Goal: Transaction & Acquisition: Purchase product/service

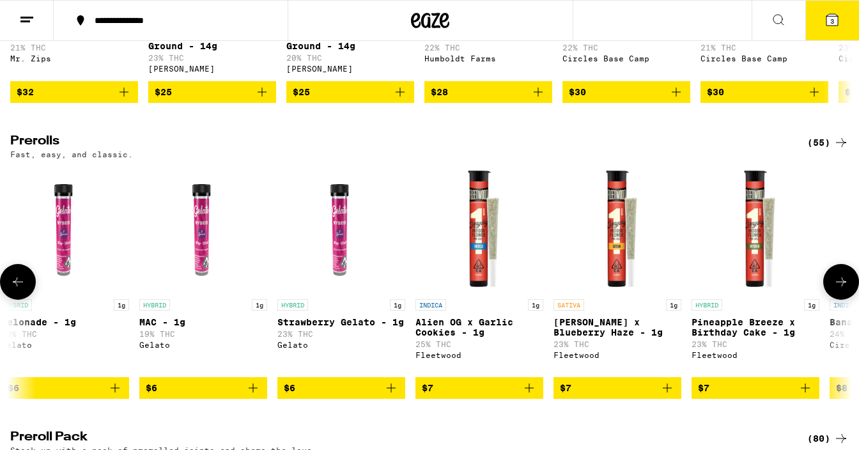
scroll to position [613, 0]
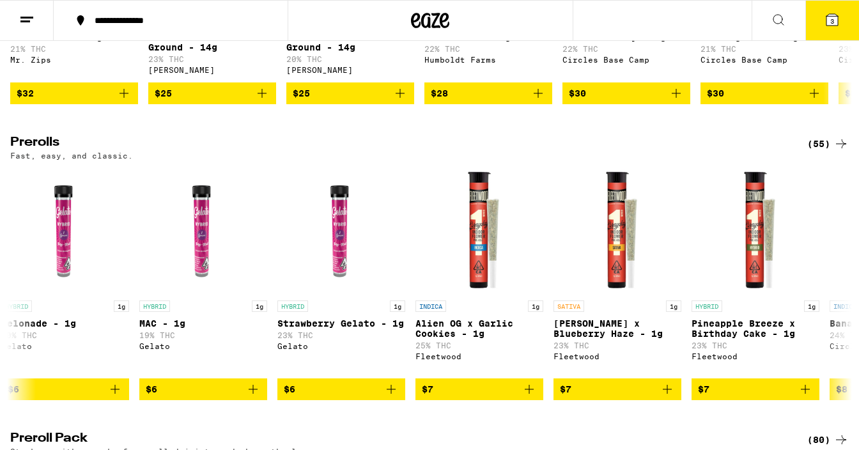
click at [826, 26] on icon at bounding box center [832, 20] width 12 height 12
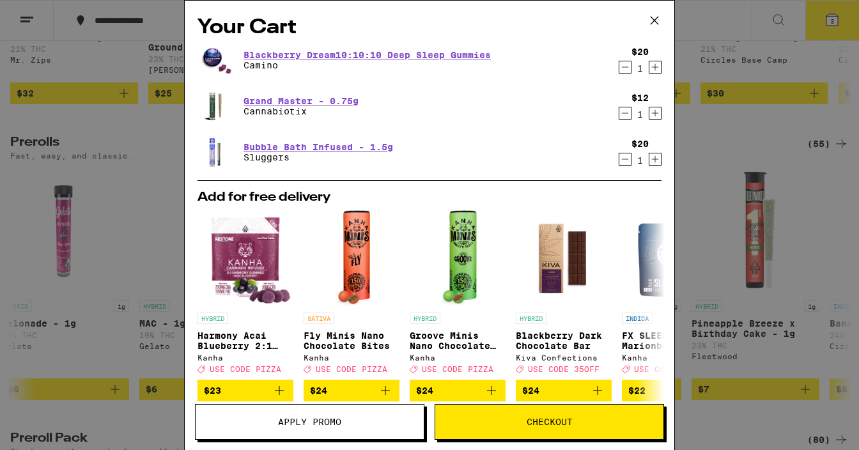
click at [661, 20] on icon at bounding box center [654, 20] width 19 height 19
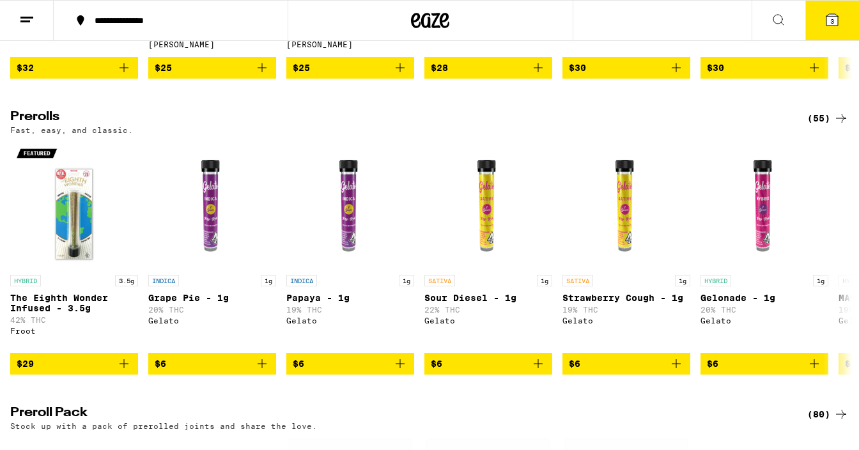
scroll to position [641, 0]
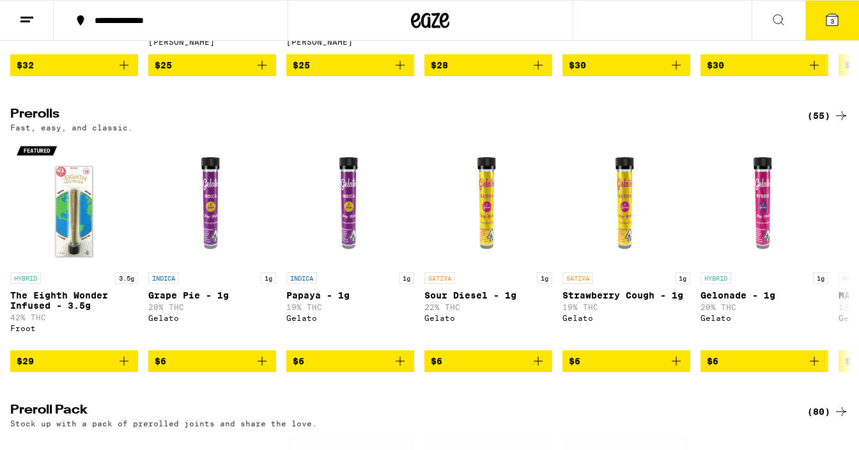
click at [265, 369] on icon "Add to bag" at bounding box center [261, 360] width 15 height 15
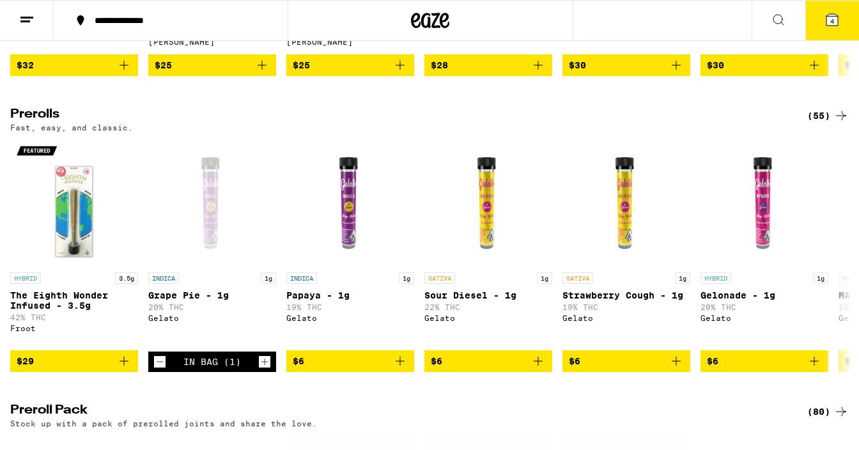
click at [397, 369] on icon "Add to bag" at bounding box center [399, 360] width 15 height 15
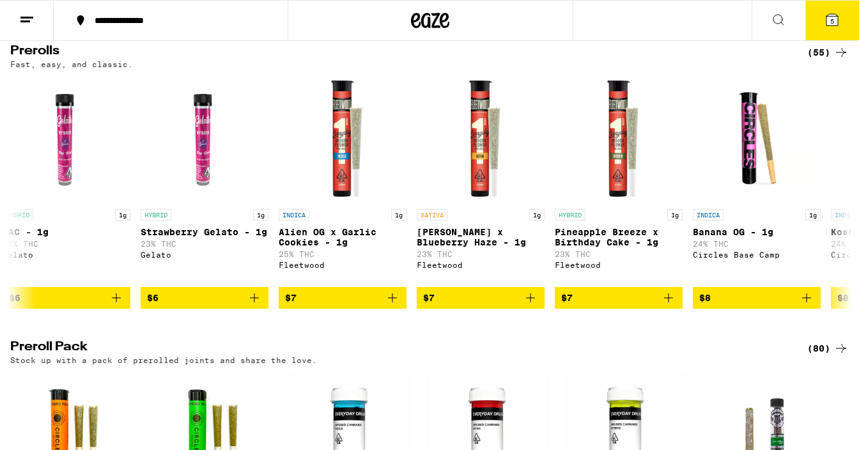
scroll to position [705, 0]
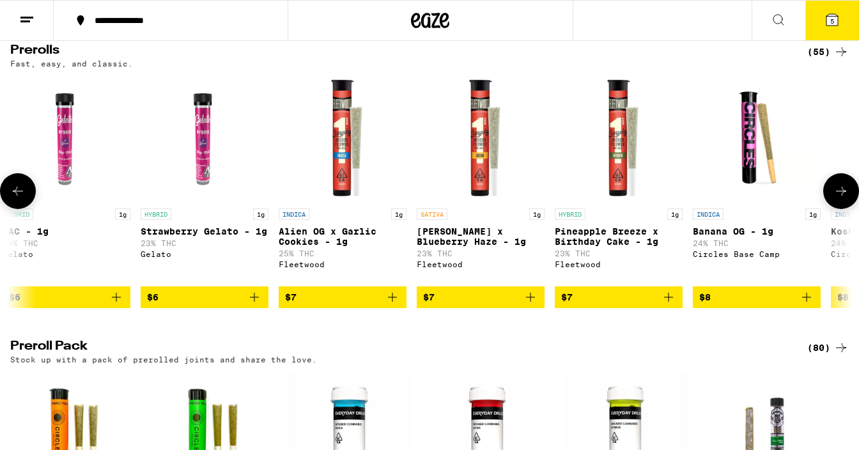
click at [391, 302] on icon "Add to bag" at bounding box center [392, 297] width 9 height 9
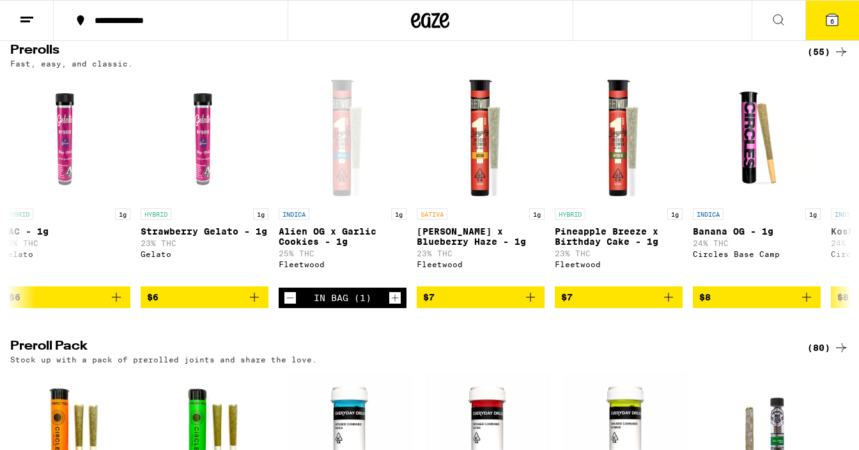
click at [830, 25] on span "6" at bounding box center [832, 21] width 4 height 8
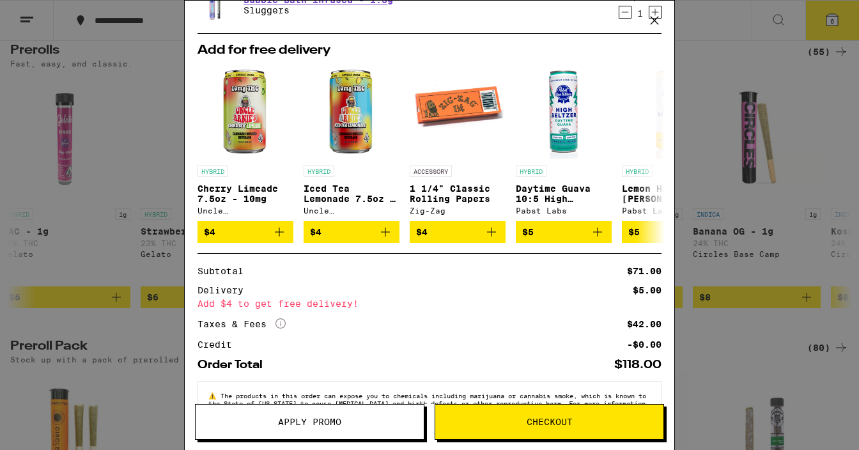
scroll to position [328, 0]
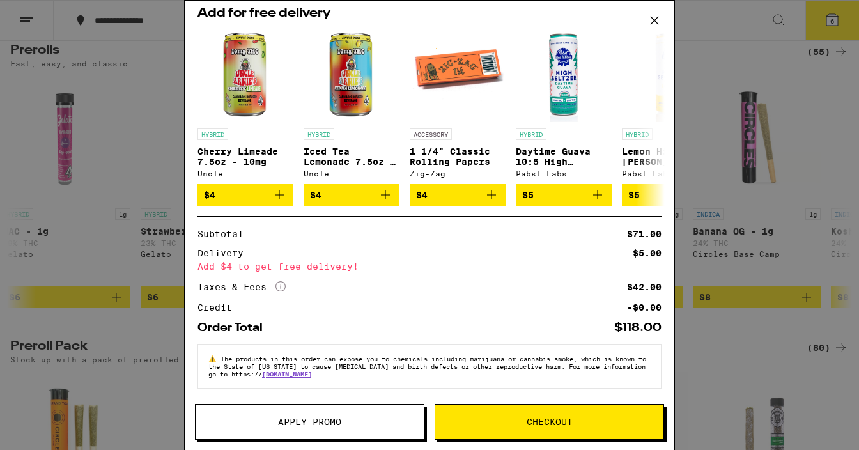
click at [746, 110] on div "Your Cart Blackberry Dream10:10:10 Deep Sleep Gummies Camino $20 1 Grand Master…" at bounding box center [429, 225] width 859 height 450
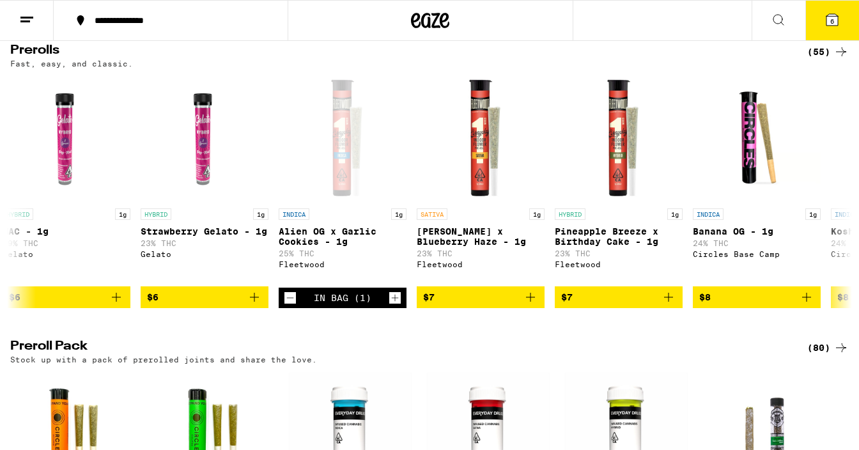
click at [829, 21] on icon at bounding box center [832, 20] width 12 height 12
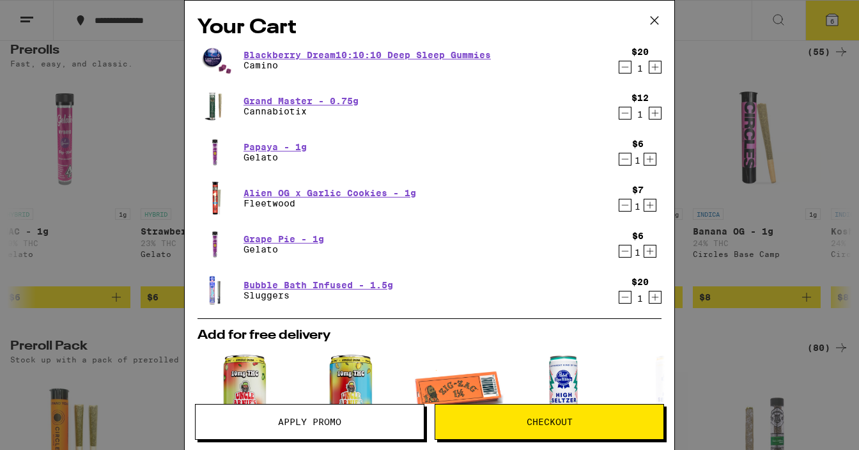
click at [648, 254] on icon "Increment" at bounding box center [650, 250] width 12 height 15
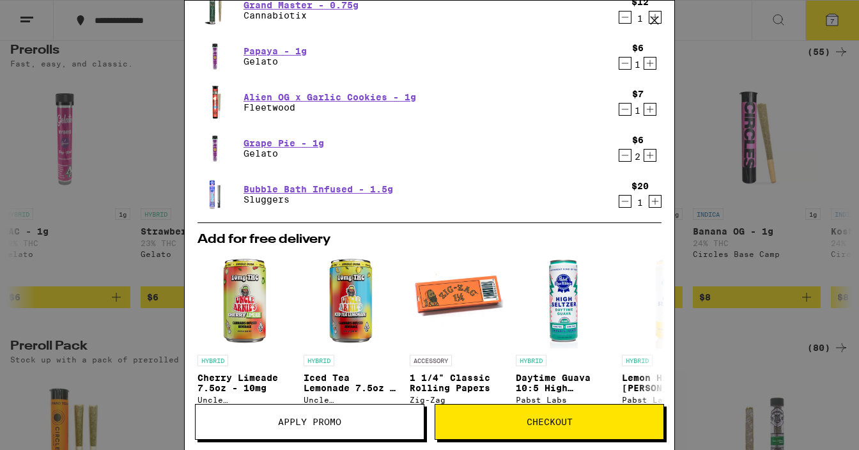
scroll to position [328, 0]
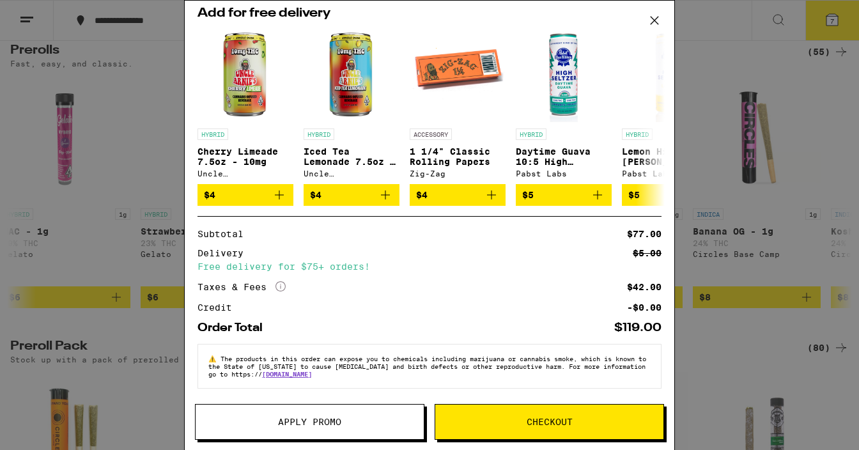
click at [339, 417] on span "Apply Promo" at bounding box center [309, 421] width 63 height 9
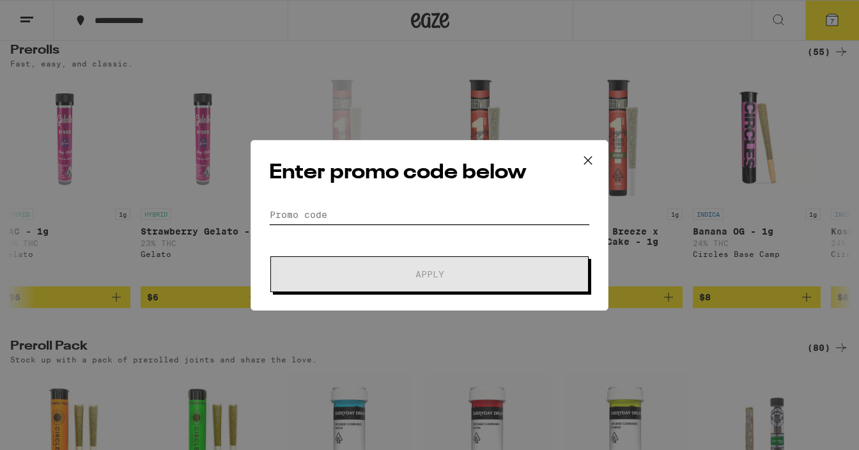
click at [321, 217] on input "Promo Code" at bounding box center [429, 214] width 321 height 19
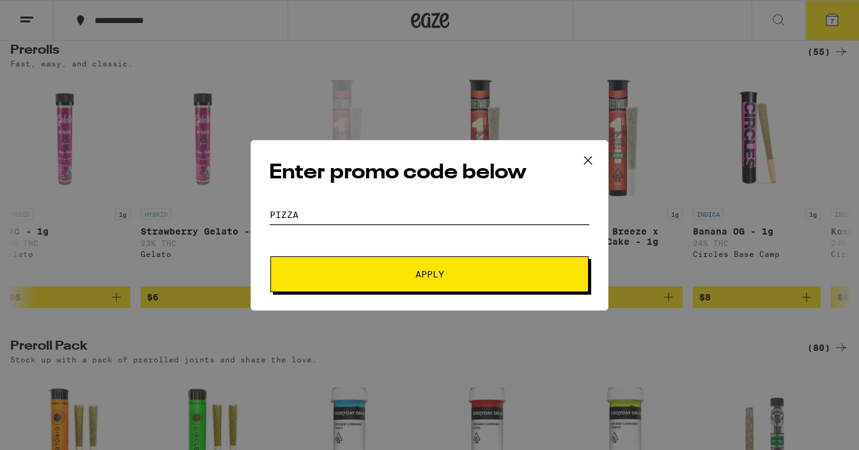
type input "PIZZA"
click at [404, 280] on button "Apply" at bounding box center [429, 274] width 318 height 36
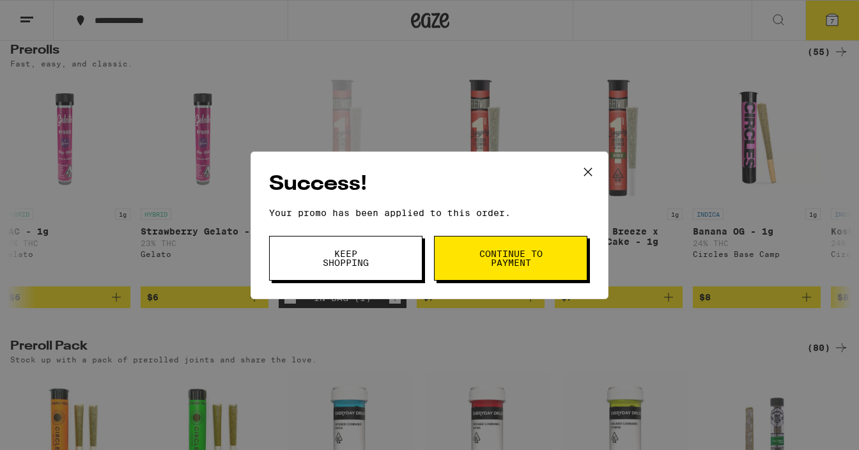
click at [380, 267] on button "Keep Shopping" at bounding box center [345, 258] width 153 height 45
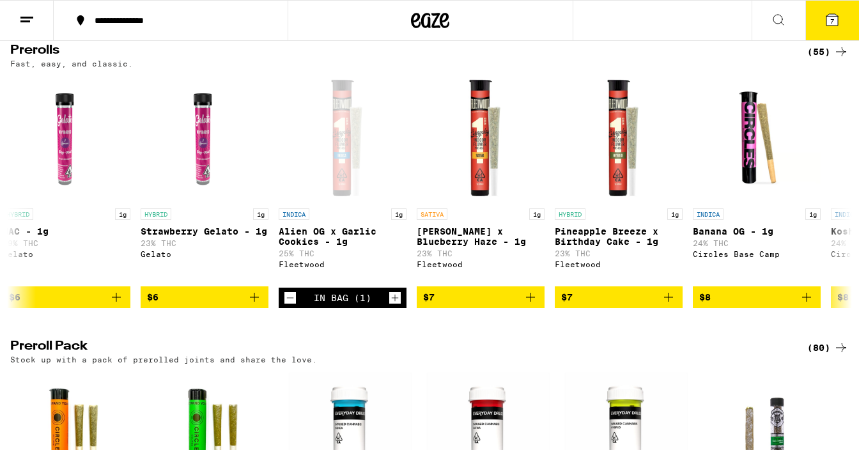
click at [831, 19] on span "7" at bounding box center [832, 21] width 4 height 8
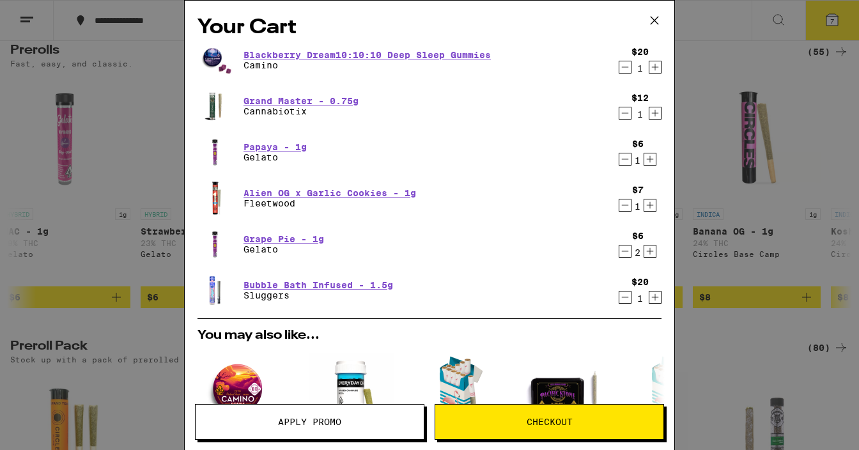
click at [493, 411] on button "Checkout" at bounding box center [548, 422] width 229 height 36
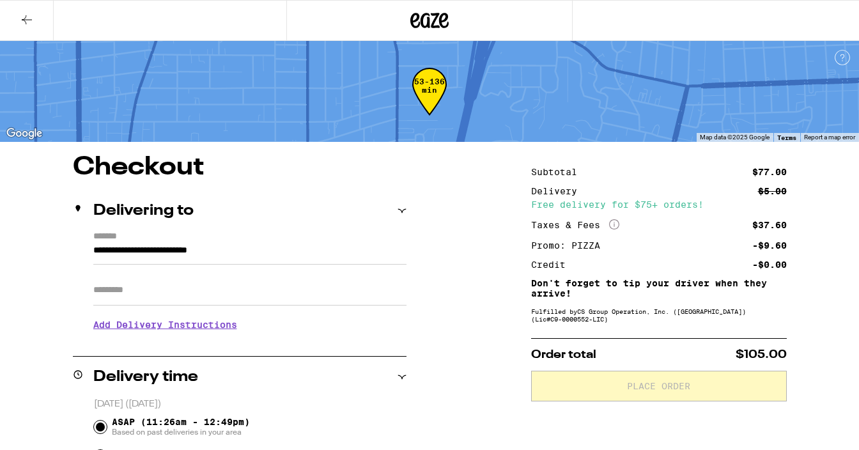
click at [142, 300] on input "Apt/Suite" at bounding box center [249, 290] width 313 height 31
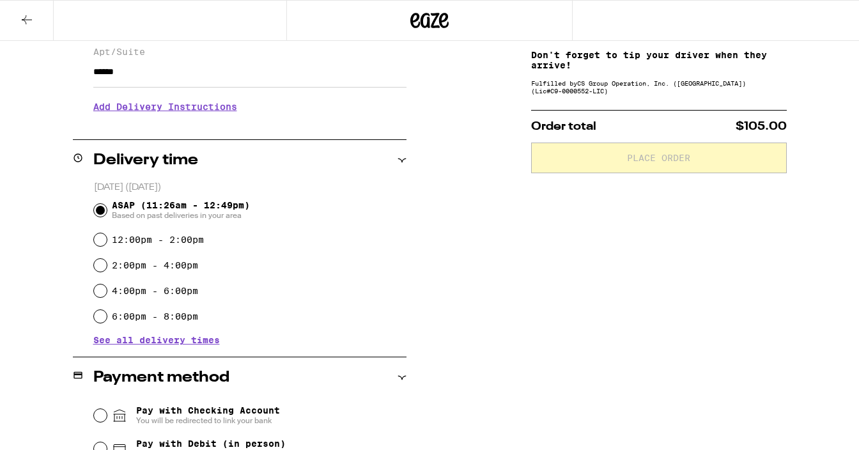
scroll to position [258, 0]
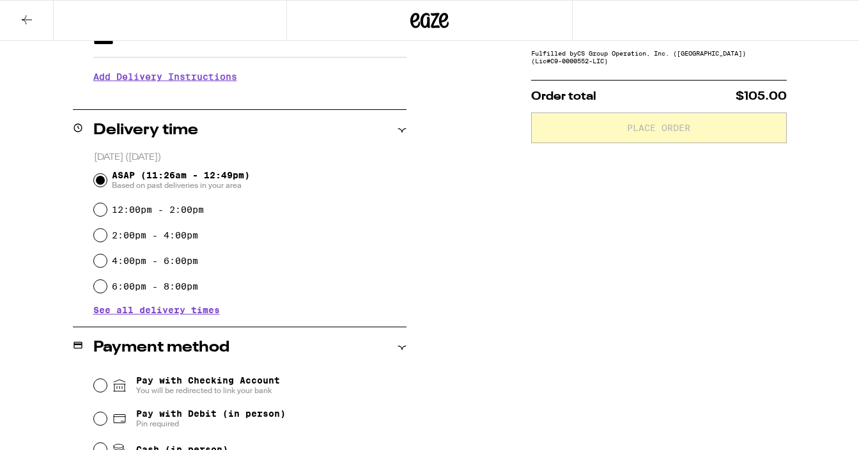
type input "******"
click at [175, 85] on h3 "Add Delivery Instructions" at bounding box center [249, 76] width 313 height 29
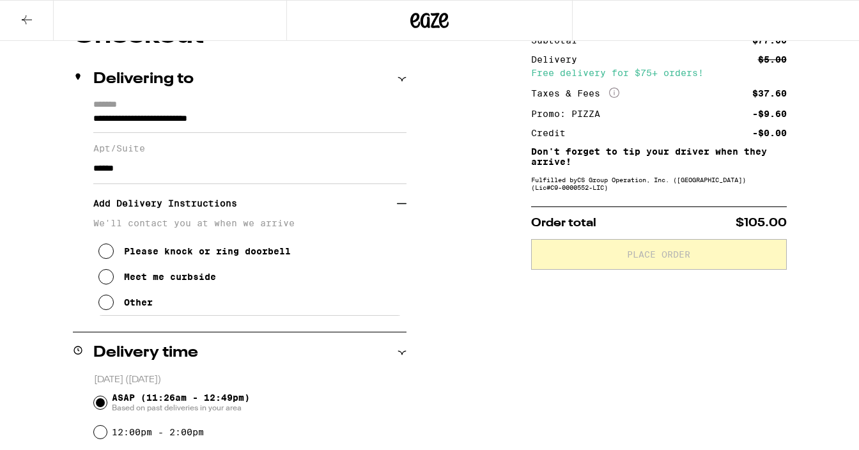
scroll to position [129, 0]
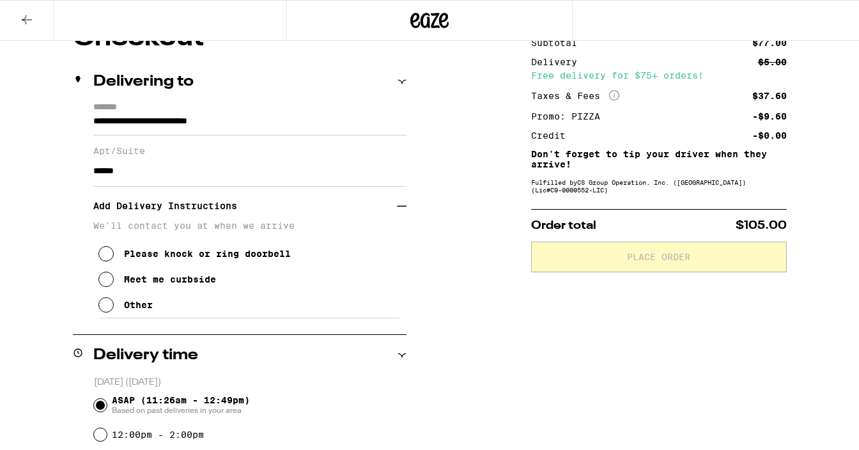
click at [106, 312] on icon at bounding box center [105, 304] width 15 height 15
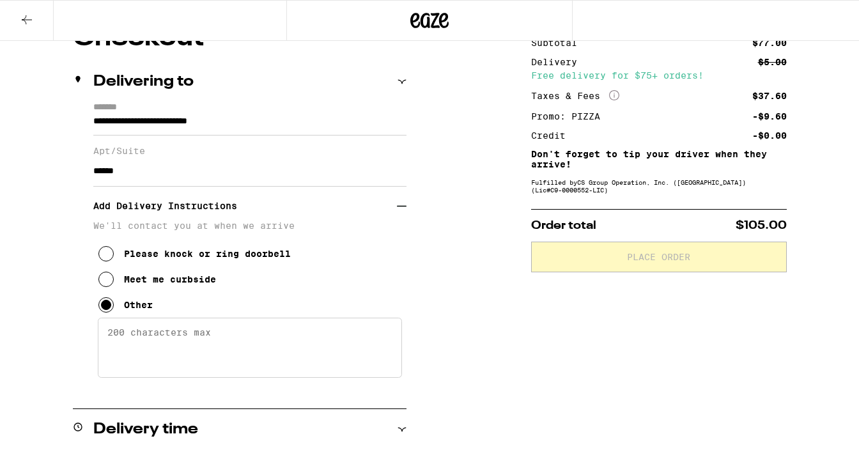
click at [176, 357] on textarea "Enter any other delivery instructions you want driver to know" at bounding box center [250, 348] width 304 height 60
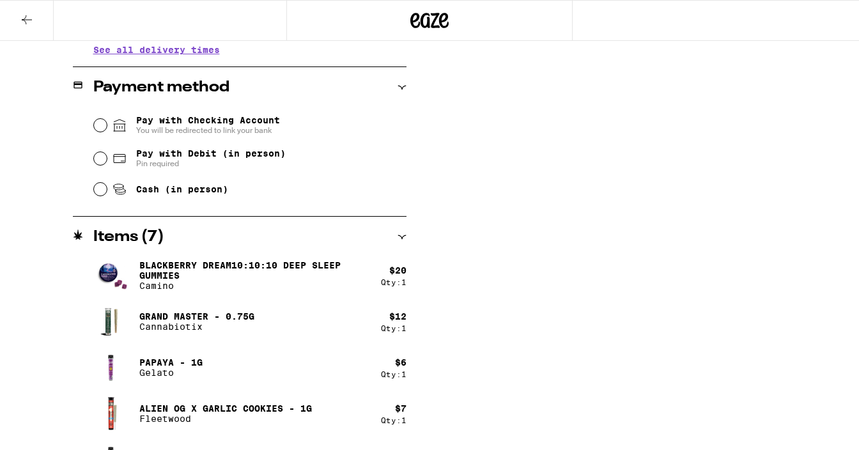
scroll to position [684, 0]
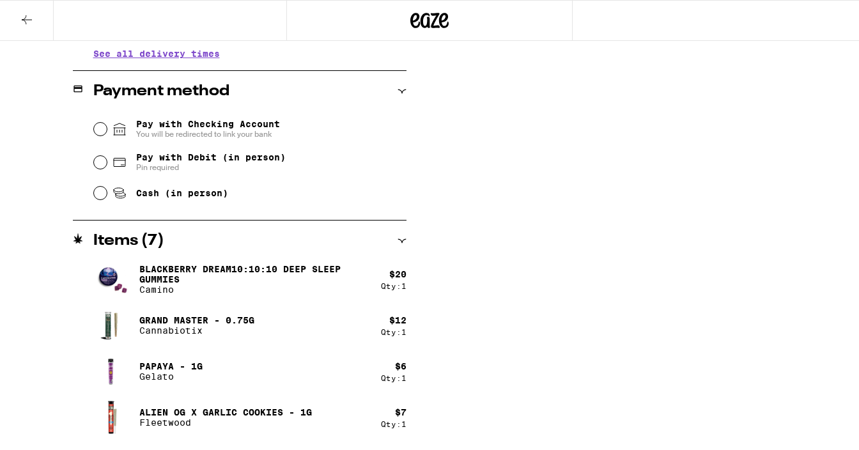
type textarea "Unit A is located behind the [GEOGRAPHIC_DATA]. To get to the back, use the dri…"
click at [99, 165] on input "Pay with Debit (in person) Pin required" at bounding box center [100, 162] width 13 height 13
radio input "true"
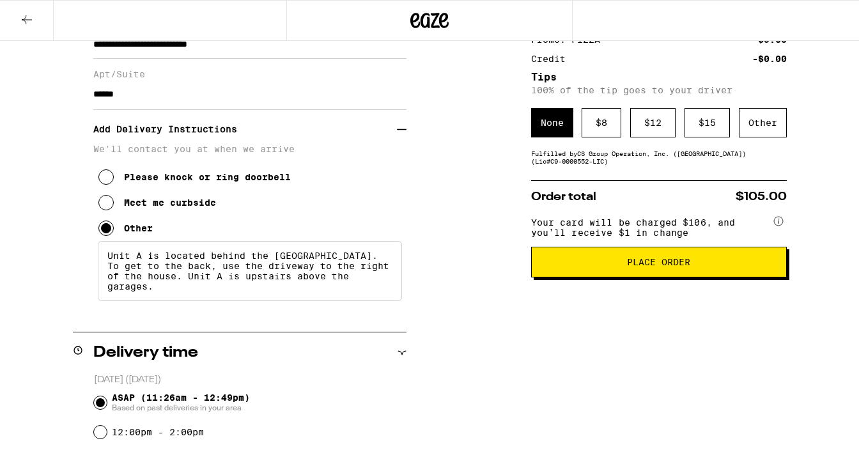
scroll to position [227, 0]
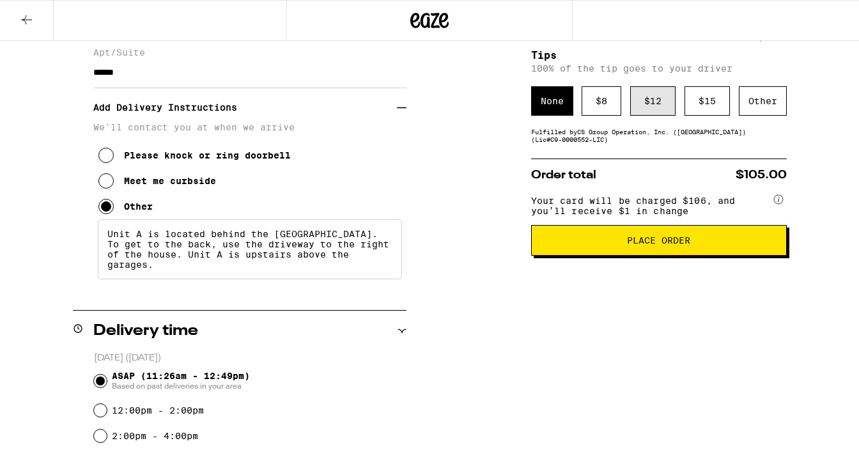
click at [655, 105] on div "$ 12" at bounding box center [652, 100] width 45 height 29
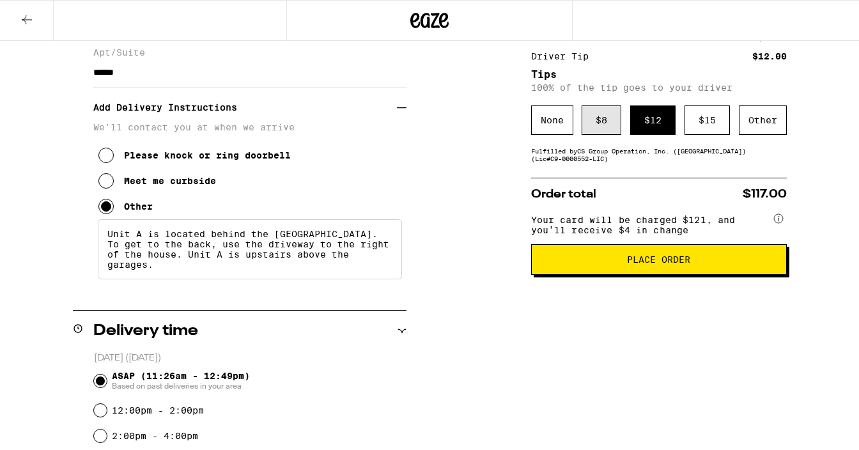
click at [611, 121] on div "$ 8" at bounding box center [601, 119] width 40 height 29
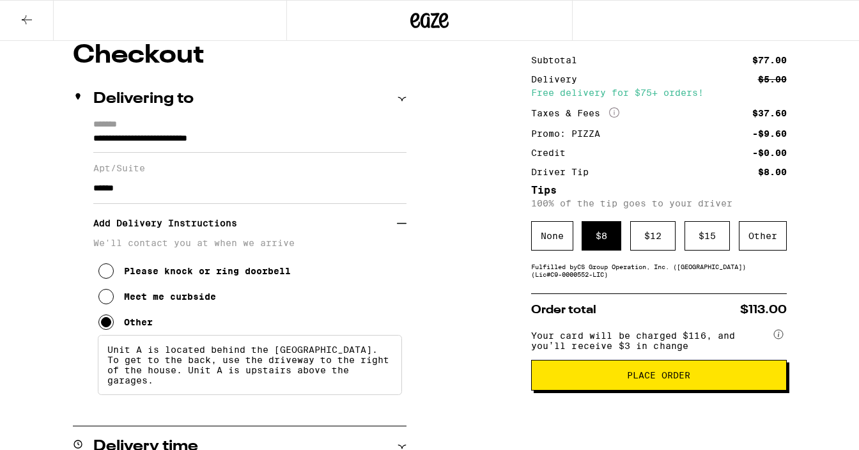
scroll to position [116, 0]
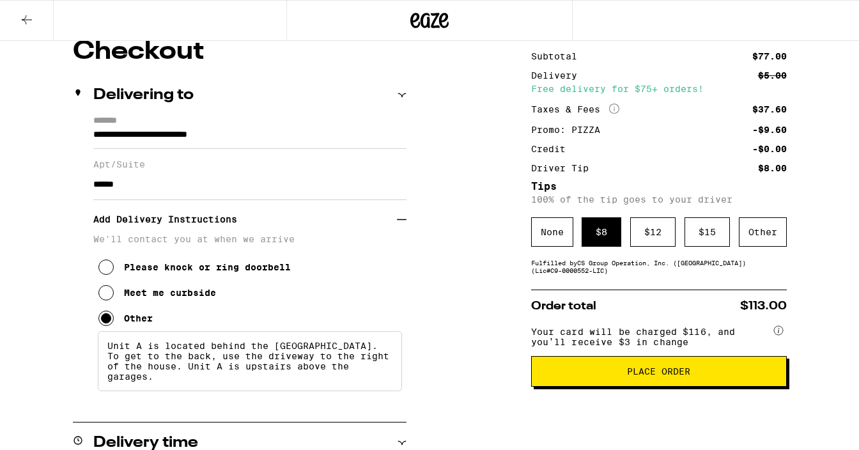
click at [614, 376] on span "Place Order" at bounding box center [659, 371] width 234 height 9
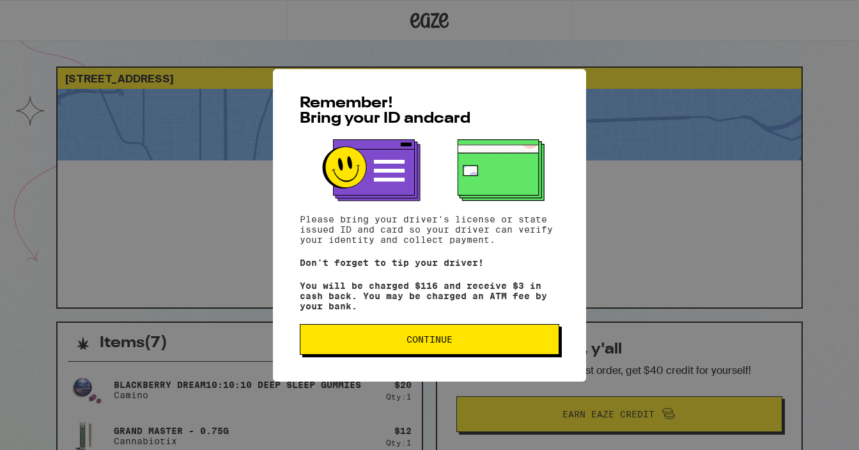
click at [401, 344] on span "Continue" at bounding box center [430, 339] width 238 height 9
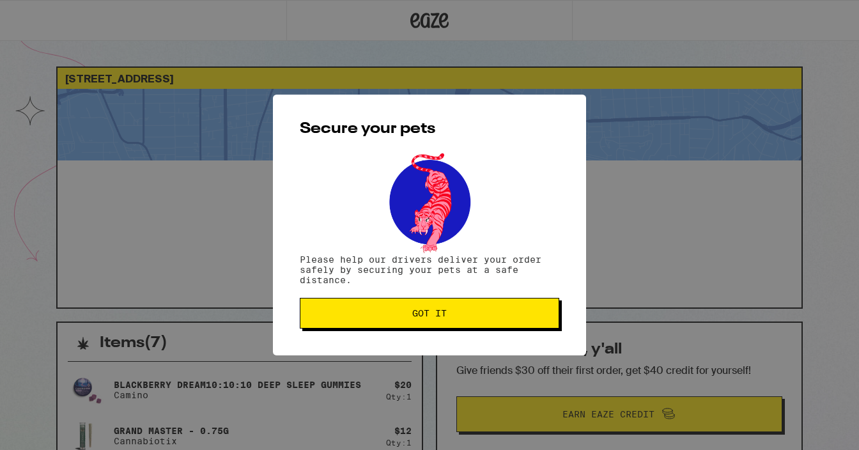
click at [430, 314] on span "Got it" at bounding box center [429, 313] width 35 height 9
